Goal: Task Accomplishment & Management: Complete application form

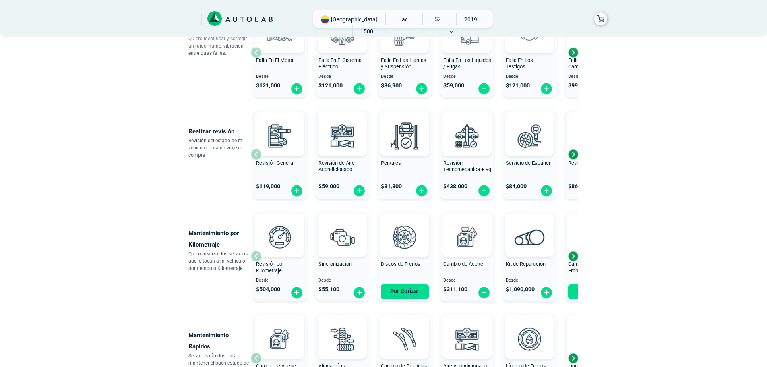
scroll to position [241, 0]
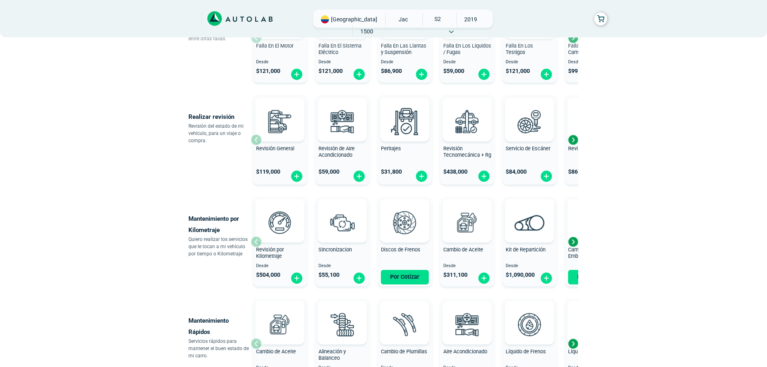
click at [573, 241] on div "Next slide" at bounding box center [573, 241] width 12 height 12
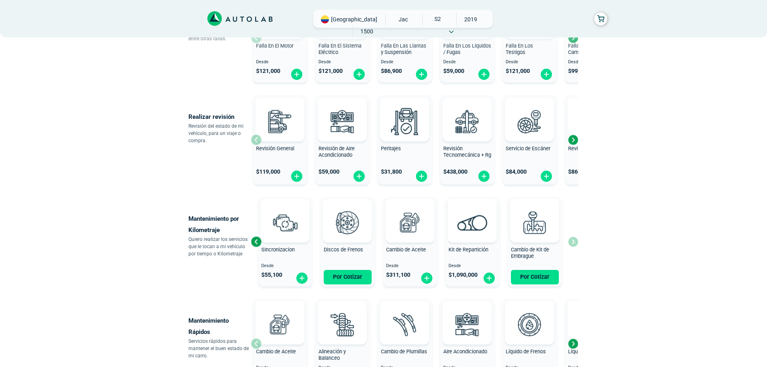
click at [254, 245] on div "Previous slide" at bounding box center [256, 241] width 12 height 12
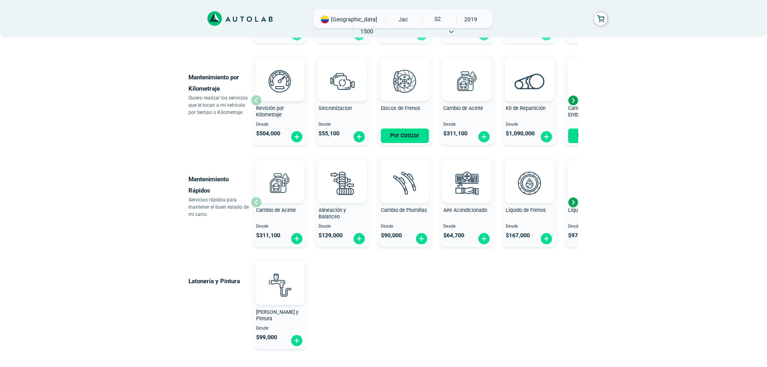
scroll to position [402, 0]
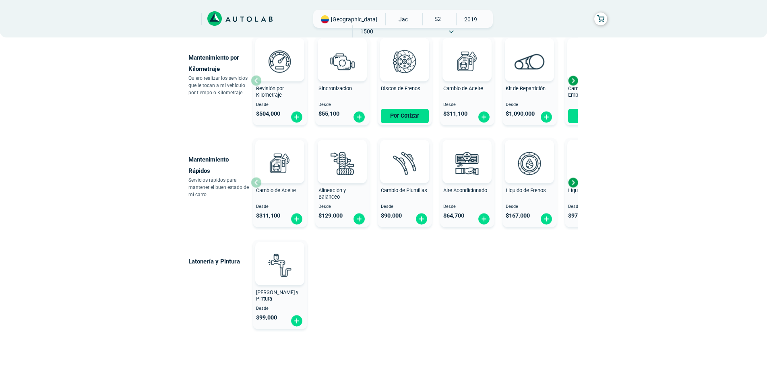
click at [576, 183] on div "Next slide" at bounding box center [573, 182] width 12 height 12
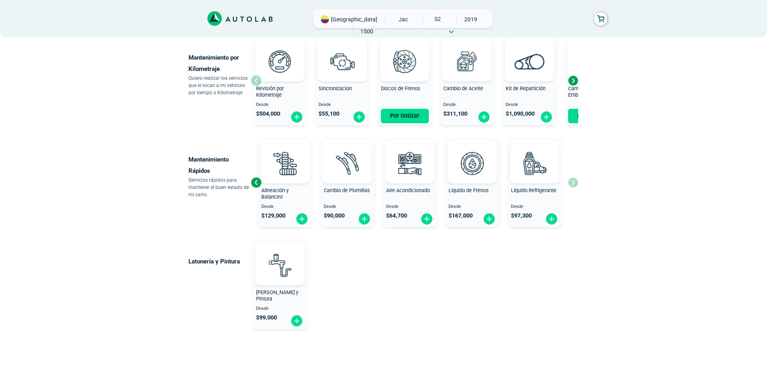
click at [255, 183] on div "Previous slide" at bounding box center [256, 182] width 12 height 12
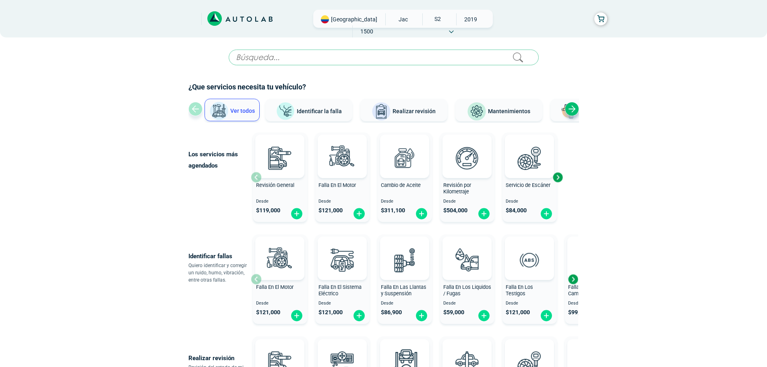
scroll to position [0, 0]
click at [284, 201] on span "Desde" at bounding box center [280, 201] width 48 height 5
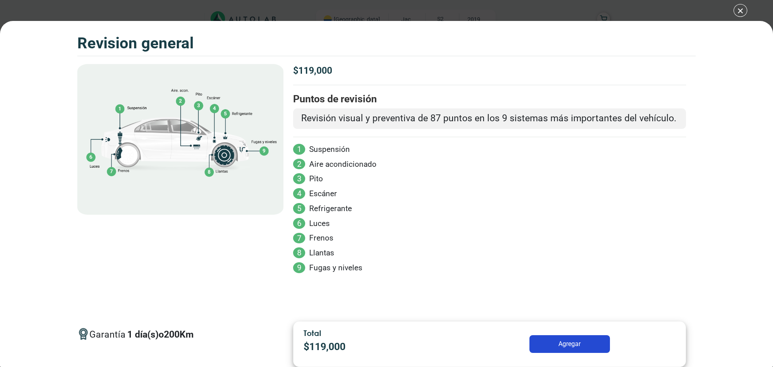
click at [548, 338] on button "Agregar" at bounding box center [569, 344] width 80 height 18
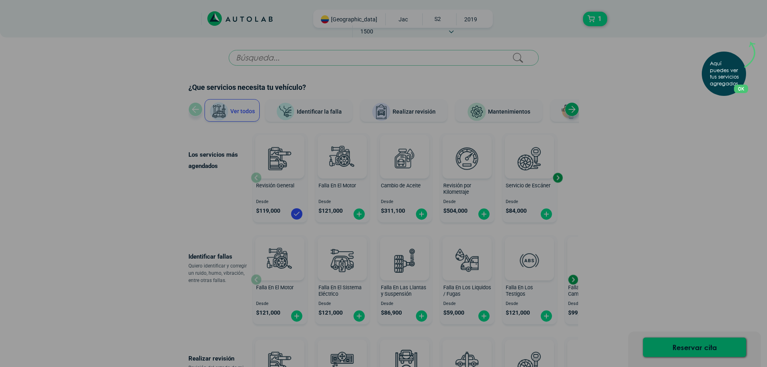
click at [704, 202] on div "Aquí puedes ver tus servicios agregados. OK .aex,.bex{fill:none!important;strok…" at bounding box center [383, 183] width 767 height 367
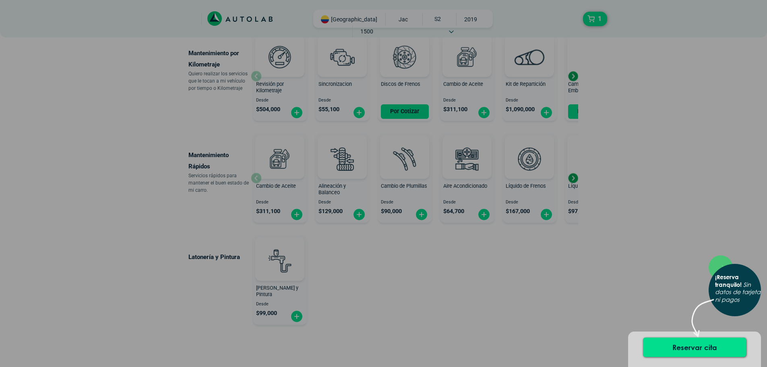
scroll to position [438, 0]
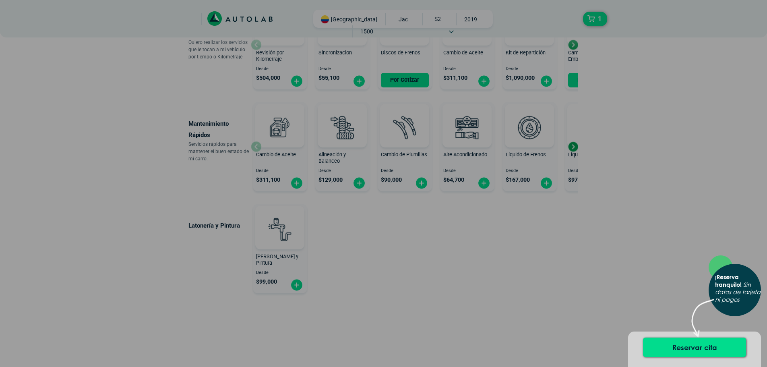
click at [501, 220] on div "× ¡Reserva tranquilo! Sin datos de tarjeta ni pagos" at bounding box center [383, 183] width 767 height 367
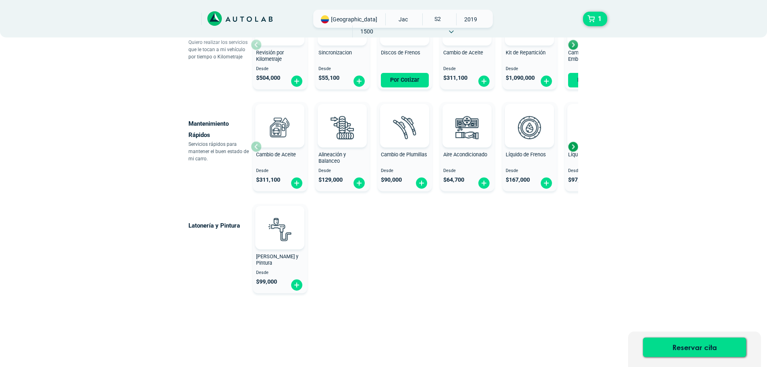
scroll to position [398, 0]
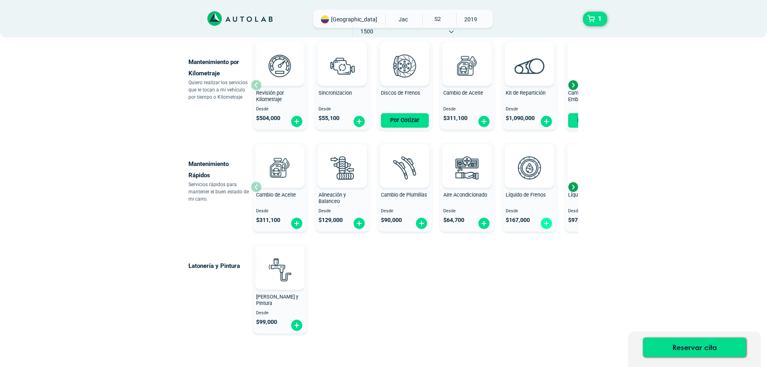
click at [549, 224] on img at bounding box center [546, 223] width 13 height 12
click at [483, 223] on img at bounding box center [483, 223] width 13 height 12
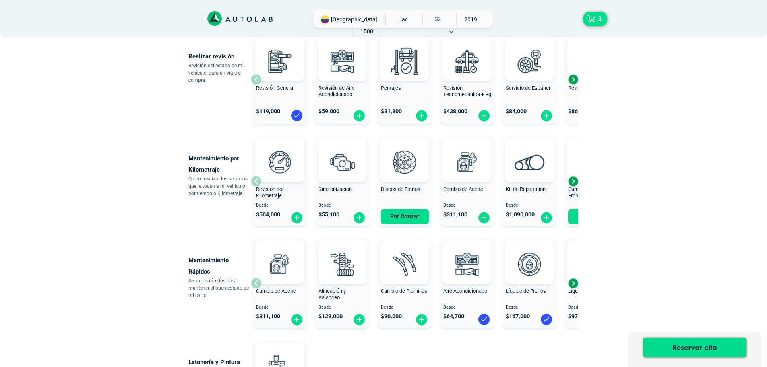
scroll to position [197, 0]
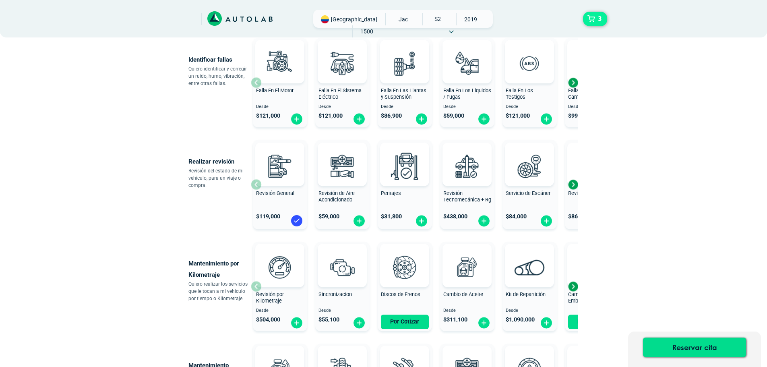
click at [596, 21] on span "3" at bounding box center [600, 19] width 8 height 14
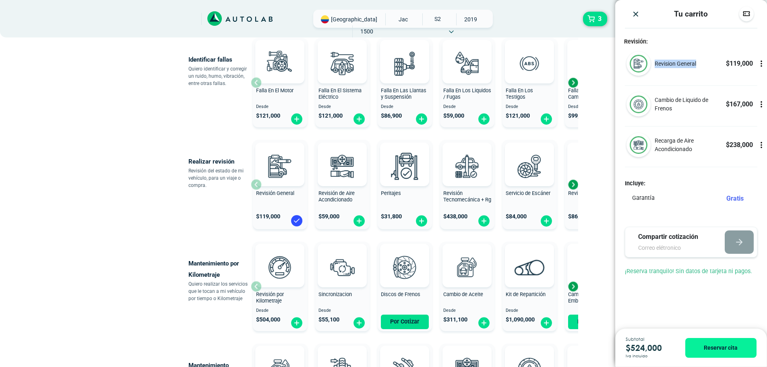
drag, startPoint x: 654, startPoint y: 62, endPoint x: 701, endPoint y: 67, distance: 47.3
click at [701, 67] on div "Revision General $ 119,000" at bounding box center [703, 64] width 101 height 10
click at [687, 86] on div at bounding box center [691, 85] width 132 height 0
drag, startPoint x: 663, startPoint y: 111, endPoint x: 653, endPoint y: 102, distance: 13.1
click at [652, 100] on div "Cambio de Liquido de Frenos $ 167,000" at bounding box center [691, 109] width 152 height 34
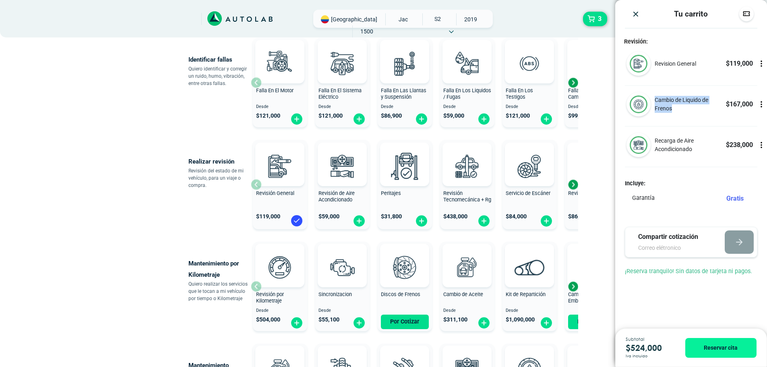
click at [698, 111] on p "Cambio de Liquido de Frenos" at bounding box center [689, 104] width 71 height 17
drag, startPoint x: 696, startPoint y: 149, endPoint x: 662, endPoint y: 156, distance: 34.5
click at [654, 139] on div "Recarga de Aire Acondicionado $ 238,000" at bounding box center [703, 144] width 101 height 17
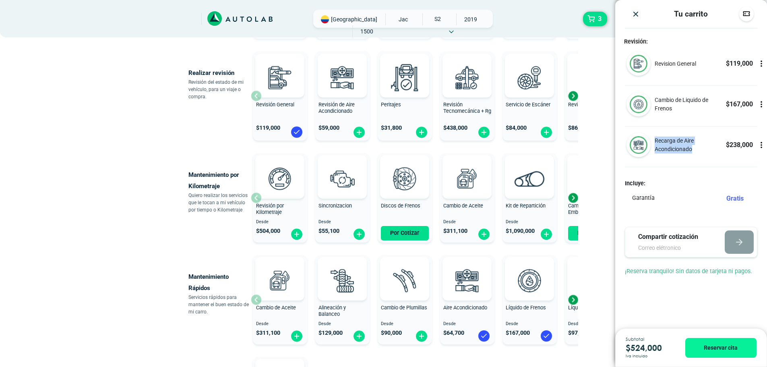
scroll to position [318, 0]
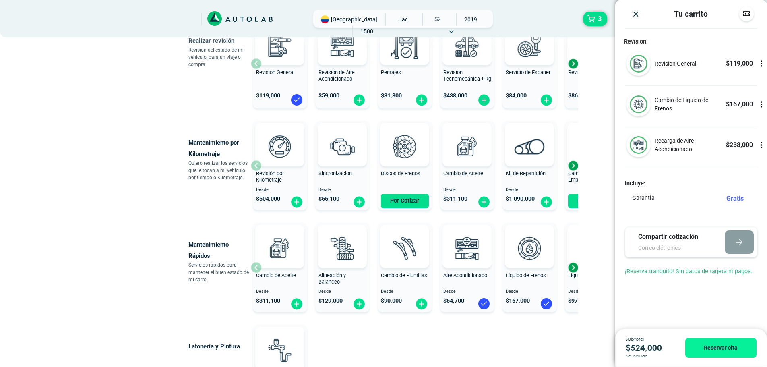
click at [687, 249] on input "email" at bounding box center [674, 247] width 72 height 8
type input "[PERSON_NAME][EMAIL_ADDRESS][DOMAIN_NAME]"
click at [735, 240] on icon "button" at bounding box center [739, 242] width 10 height 10
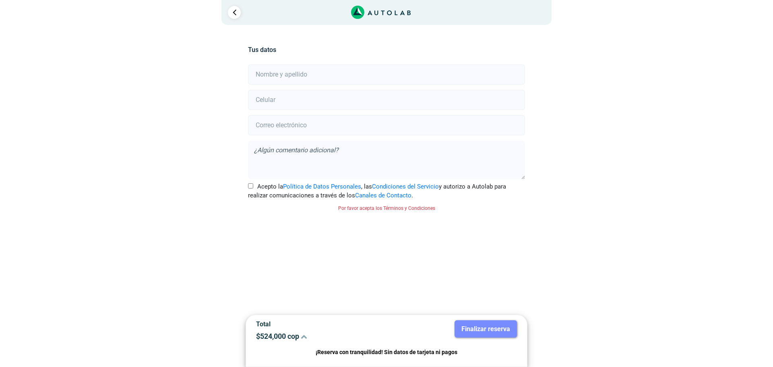
click at [289, 72] on input "text" at bounding box center [386, 74] width 276 height 20
type input "[PERSON_NAME]"
click at [279, 100] on input "number" at bounding box center [386, 100] width 276 height 20
type input "3006801187"
click at [365, 129] on input "email" at bounding box center [386, 125] width 276 height 20
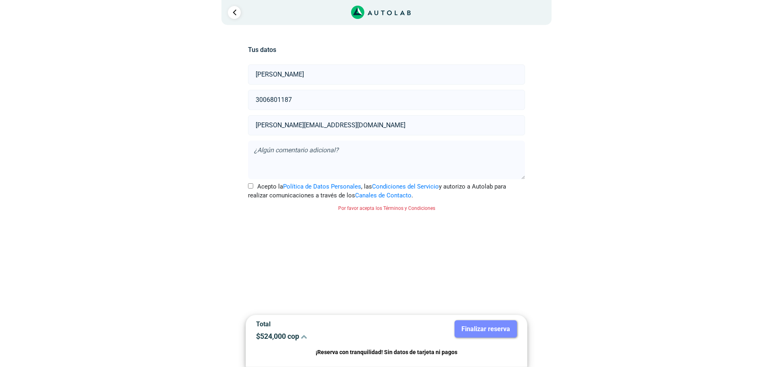
type input "[PERSON_NAME][EMAIL_ADDRESS][DOMAIN_NAME]"
click at [362, 147] on textarea at bounding box center [386, 159] width 276 height 39
click at [249, 187] on input "Acepto la Política de Datos Personales , las Condiciones del Servicio y autoriz…" at bounding box center [250, 185] width 5 height 5
checkbox input "true"
click at [346, 151] on textarea at bounding box center [386, 159] width 276 height 39
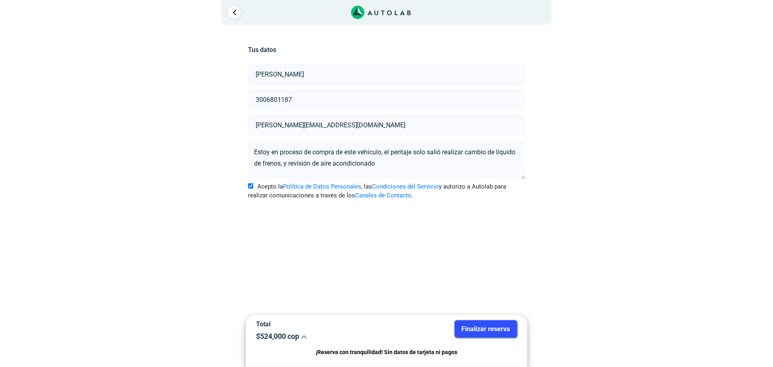
click at [388, 165] on textarea "Estoy en proceso de compra de este vehículo, el peritaje solo salió realizar ca…" at bounding box center [386, 159] width 276 height 39
type textarea "Estoy en proceso de compra de este vehículo, el peritaje solo salió realizar ca…"
